Goal: Navigation & Orientation: Find specific page/section

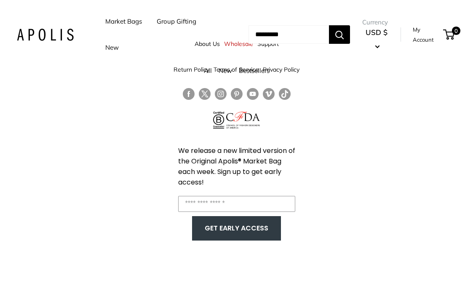
click at [322, 193] on div "About Us Wholesale Support Return Policy Terms of Service Privacy Policy We rel…" at bounding box center [236, 140] width 473 height 281
click at [350, 147] on div "About Us Wholesale Support Return Policy Terms of Service Privacy Policy We rel…" at bounding box center [236, 140] width 473 height 281
click at [242, 46] on nav "Market Bags Group Gifting New" at bounding box center [169, 34] width 160 height 52
click at [241, 45] on nav "Market Bags Group Gifting New" at bounding box center [169, 34] width 160 height 52
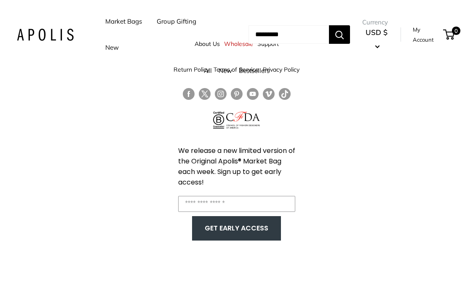
click at [66, 33] on img at bounding box center [45, 35] width 57 height 12
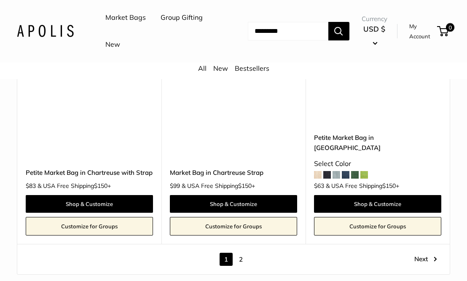
scroll to position [4110, 0]
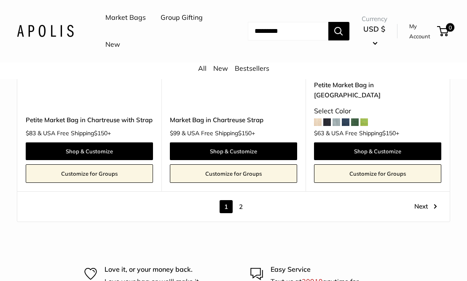
click at [241, 200] on link "2" at bounding box center [240, 206] width 13 height 13
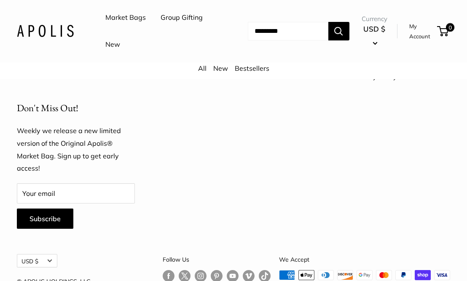
scroll to position [1735, 0]
